Goal: Information Seeking & Learning: Find specific fact

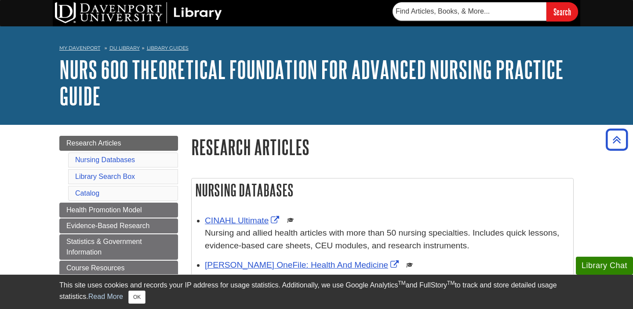
scroll to position [134, 0]
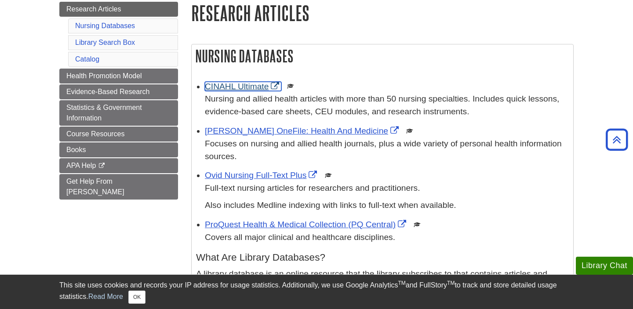
click at [251, 88] on link "CINAHL Ultimate" at bounding box center [243, 86] width 77 height 9
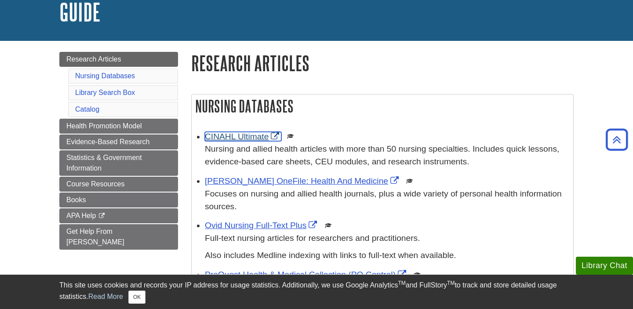
scroll to position [82, 0]
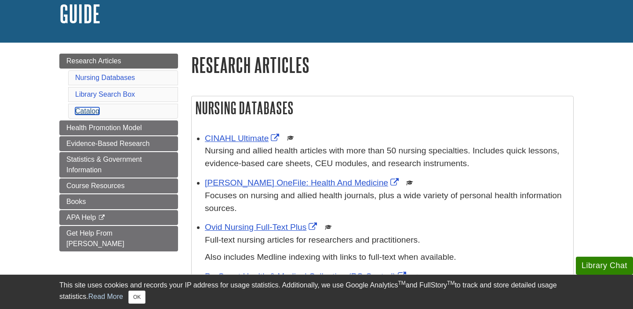
click at [85, 109] on link "Catalog" at bounding box center [87, 110] width 24 height 7
click at [87, 111] on link "Catalog" at bounding box center [87, 110] width 24 height 7
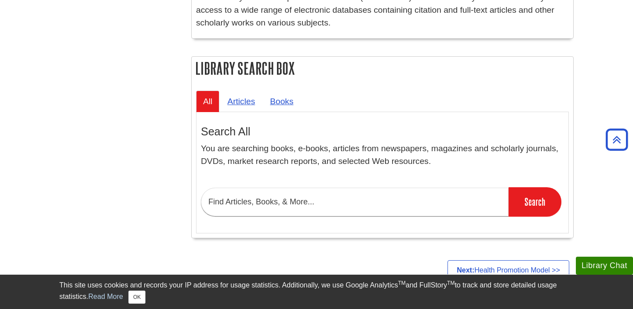
scroll to position [677, 0]
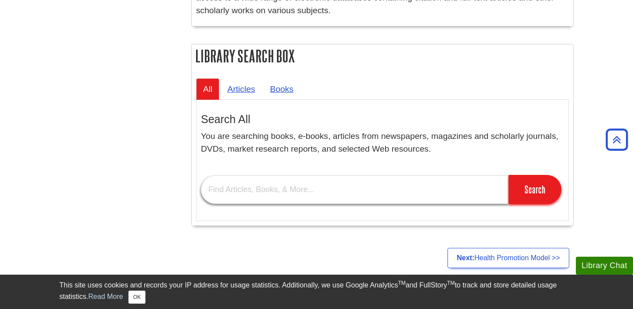
click at [244, 190] on input "text" at bounding box center [355, 189] width 308 height 29
paste input "([PERSON_NAME] & [PERSON_NAME]) Author(s). (Year). Title. Foundations of Nursin…"
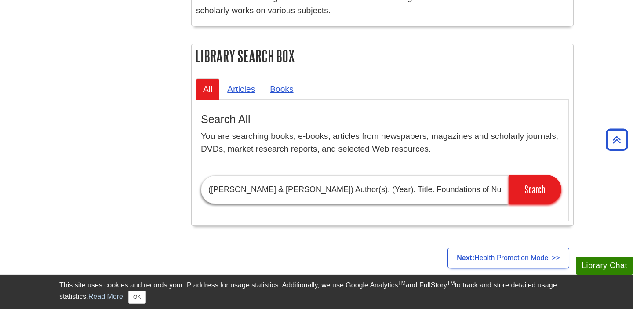
scroll to position [0, 45]
click at [289, 190] on input "([PERSON_NAME] & [PERSON_NAME]) Author(s). (Year). Title. Foundations of Nursin…" at bounding box center [355, 189] width 308 height 29
click at [212, 189] on input "([PERSON_NAME] & [PERSON_NAME] Foundations of Nursing Science (Chapter 1). Publ…" at bounding box center [355, 189] width 308 height 29
click at [474, 198] on input "[PERSON_NAME] & [PERSON_NAME] Foundations of Nursing Science (Chapter 1). Publi…" at bounding box center [355, 189] width 308 height 29
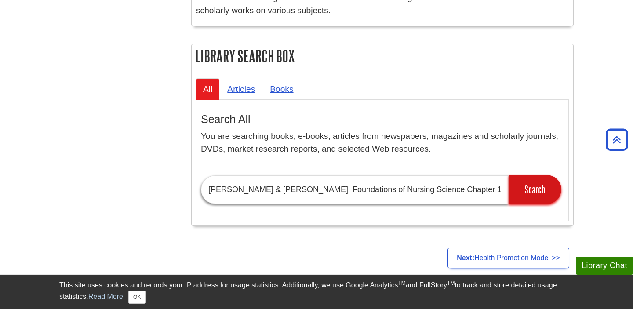
type input "[PERSON_NAME] & [PERSON_NAME] Foundations of Nursing Science Chapter 1"
click at [547, 193] on input "Search" at bounding box center [535, 189] width 53 height 29
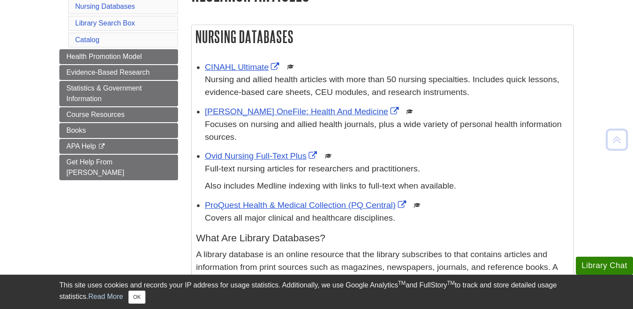
scroll to position [155, 0]
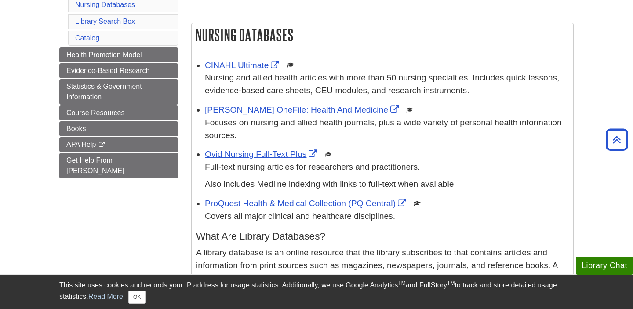
drag, startPoint x: 195, startPoint y: 30, endPoint x: 395, endPoint y: 251, distance: 298.0
click at [395, 251] on div "Nursing Databases CINAHL Ultimate This link opens in a new window Nursing and a…" at bounding box center [382, 286] width 383 height 526
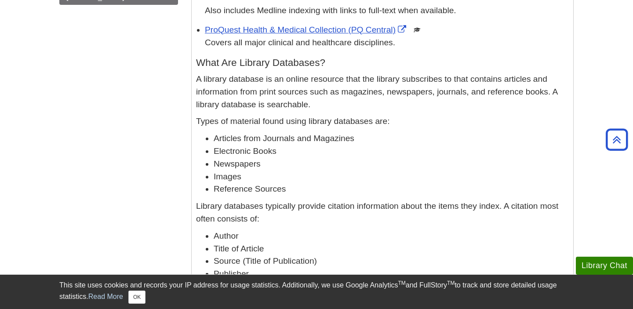
scroll to position [491, 0]
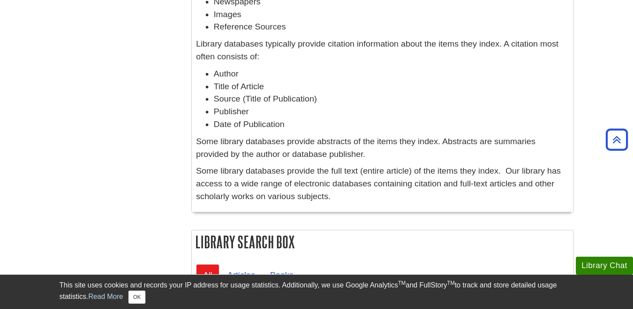
copy div "Nursing Databases CINAHL Ultimate This link opens in a new window Nursing and a…"
click at [311, 86] on li "Title of Article" at bounding box center [391, 86] width 355 height 13
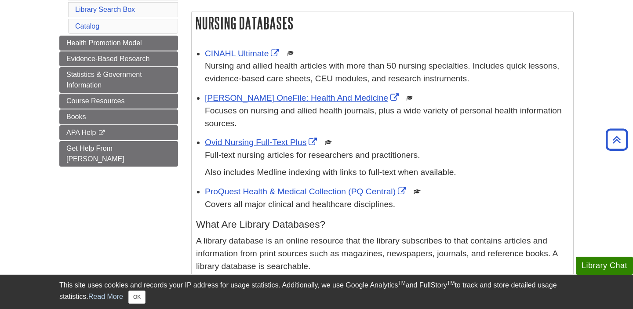
scroll to position [0, 0]
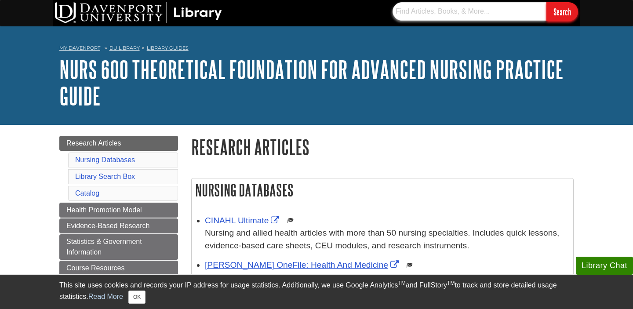
click at [437, 14] on input "text" at bounding box center [470, 11] width 154 height 18
paste input "Changing philosophies: a paradigmatic nursing shift from"
type input "Changing philosophies: a paradigmatic nursing shift from"
click at [547, 2] on input "Search" at bounding box center [563, 11] width 32 height 19
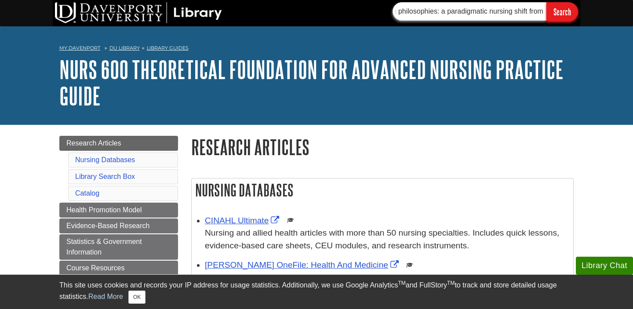
scroll to position [0, 0]
